Goal: Task Accomplishment & Management: Manage account settings

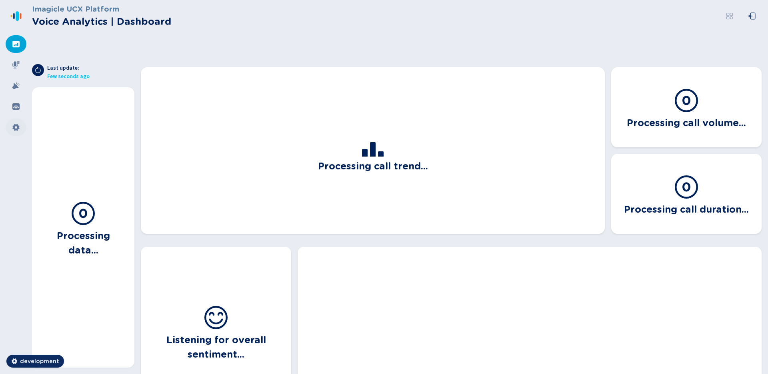
click at [17, 125] on icon at bounding box center [15, 127] width 7 height 7
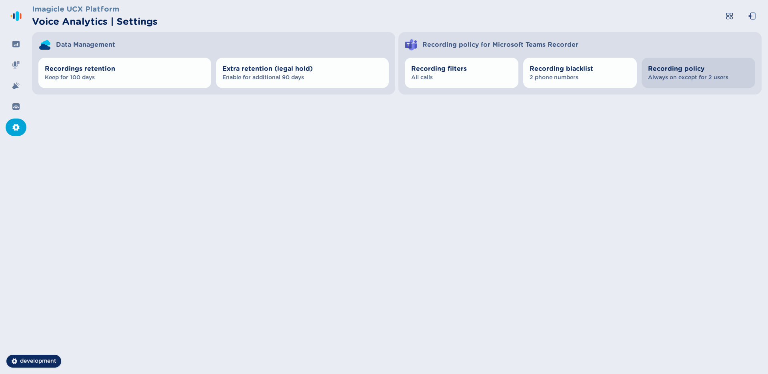
click at [689, 82] on button "Recording policy Always on except for 2 users" at bounding box center [699, 73] width 114 height 30
select select "AlwaysOn"
select select "OnDemand"
select select "AlwaysOn"
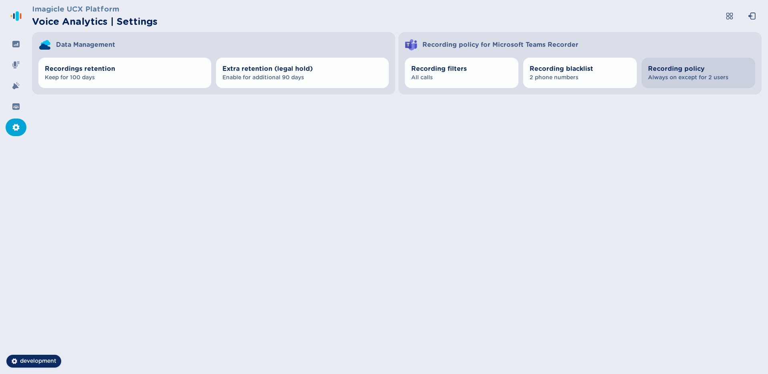
select select "OnDemand"
select select "AlwaysOn"
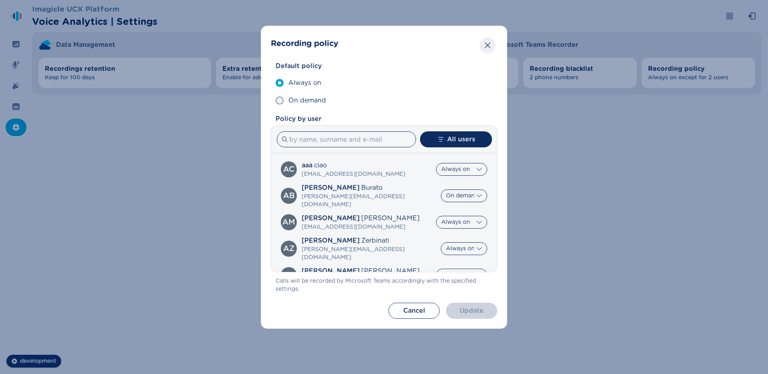
click at [487, 46] on icon "Close" at bounding box center [488, 45] width 8 height 8
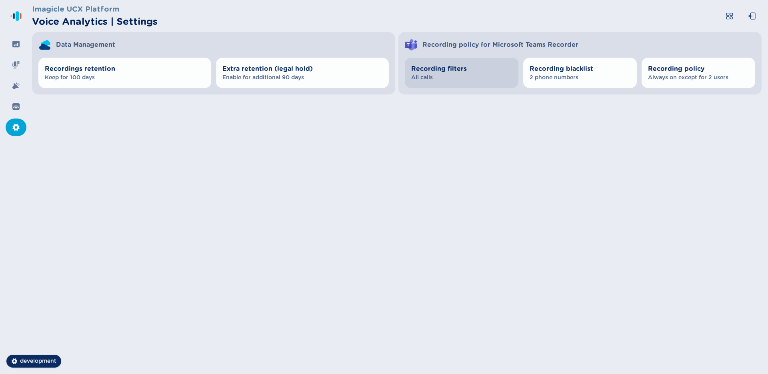
click at [475, 73] on span "Recording filters" at bounding box center [461, 69] width 101 height 10
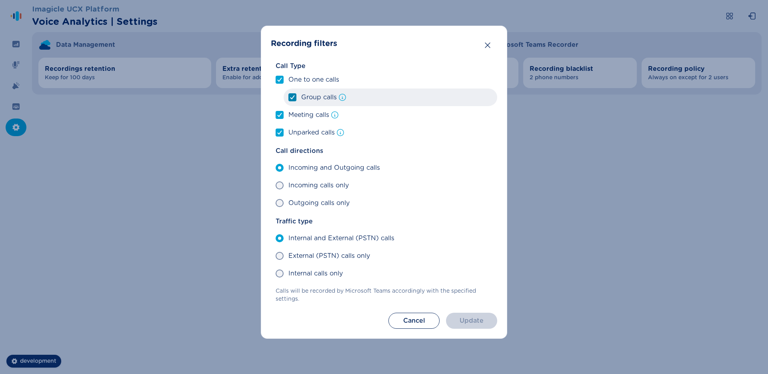
click at [307, 97] on span "Group calls" at bounding box center [319, 97] width 36 height 10
click at [289, 97] on input "Group calls" at bounding box center [288, 97] width 0 height 0
click at [305, 97] on span "Group calls" at bounding box center [319, 97] width 36 height 10
click at [289, 97] on input "Group calls" at bounding box center [288, 97] width 0 height 0
checkbox input "true"
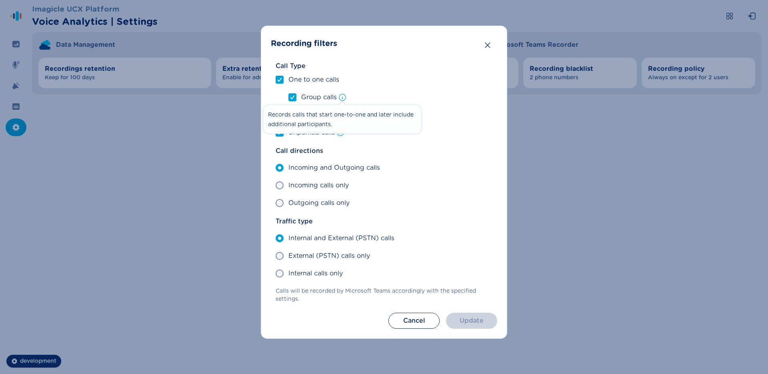
click at [557, 103] on div "Recording filters Call Type One to one calls Group calls Meeting calls Unparked…" at bounding box center [384, 187] width 768 height 374
click at [489, 48] on icon "Close" at bounding box center [488, 45] width 8 height 8
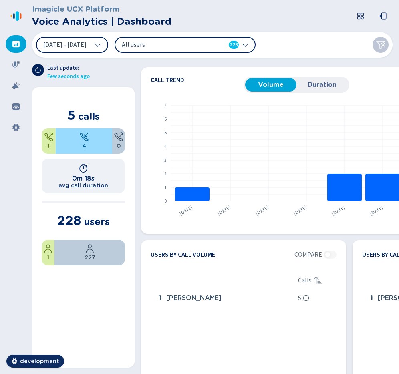
click at [186, 47] on span "All users" at bounding box center [168, 44] width 92 height 9
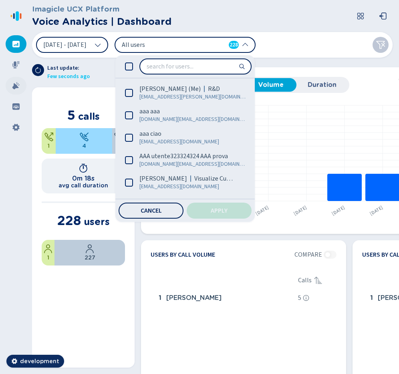
click at [18, 86] on icon at bounding box center [16, 86] width 8 height 8
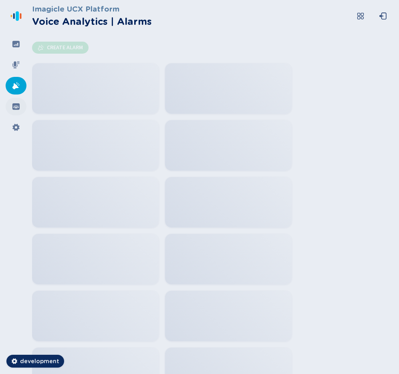
click at [15, 110] on div at bounding box center [16, 107] width 21 height 18
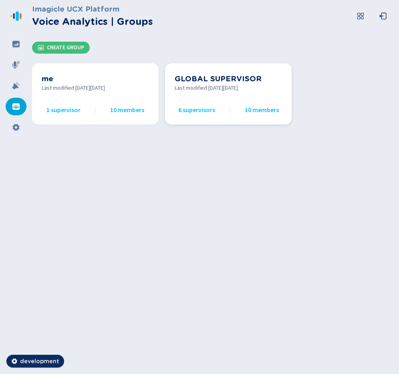
click at [187, 102] on div "GLOBAL SUPERVISOR Last modified on Wed Jun 04 2025 6 supervisors 10 members" at bounding box center [227, 94] width 107 height 42
